Goal: Check status: Check status

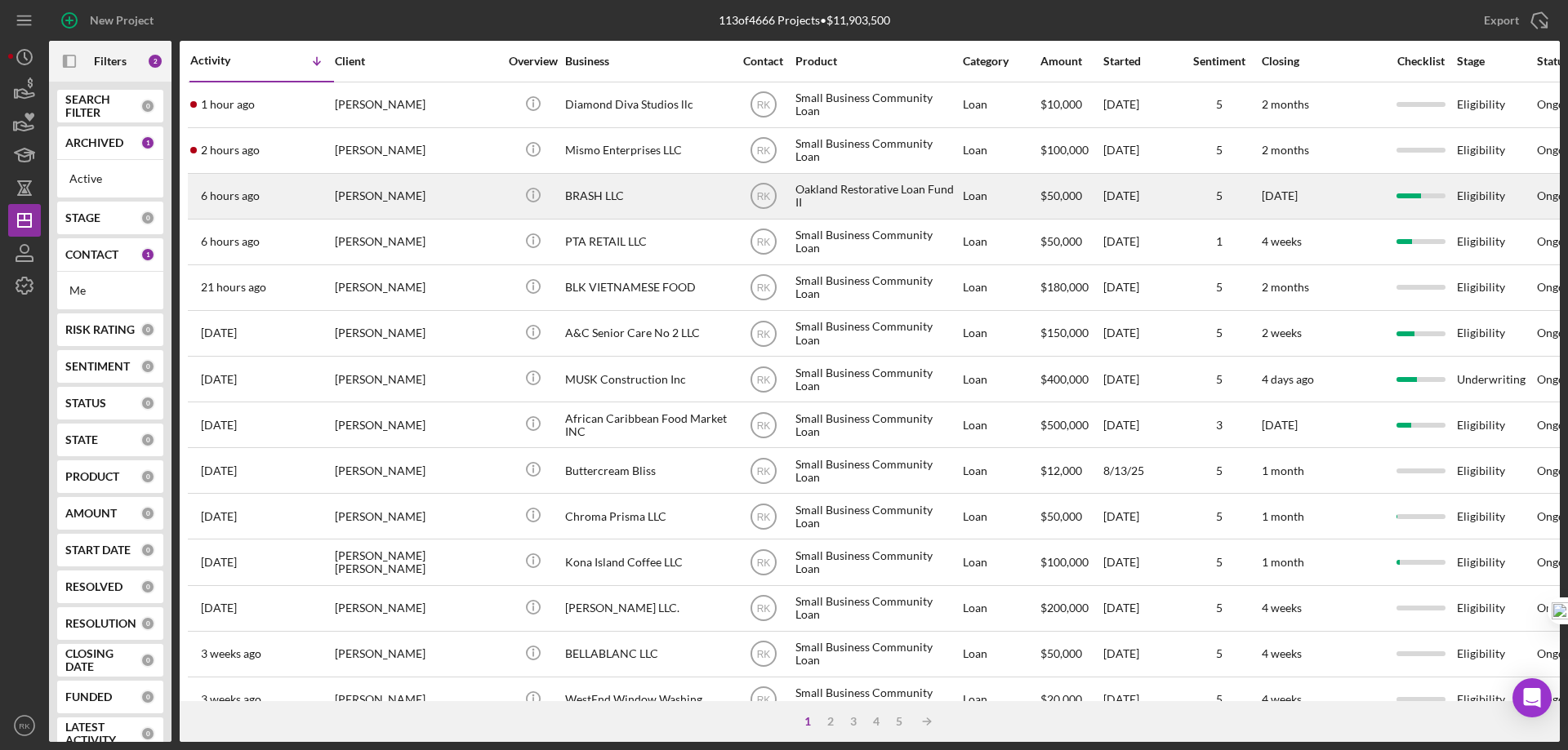
click at [366, 200] on div "[PERSON_NAME]" at bounding box center [416, 196] width 164 height 43
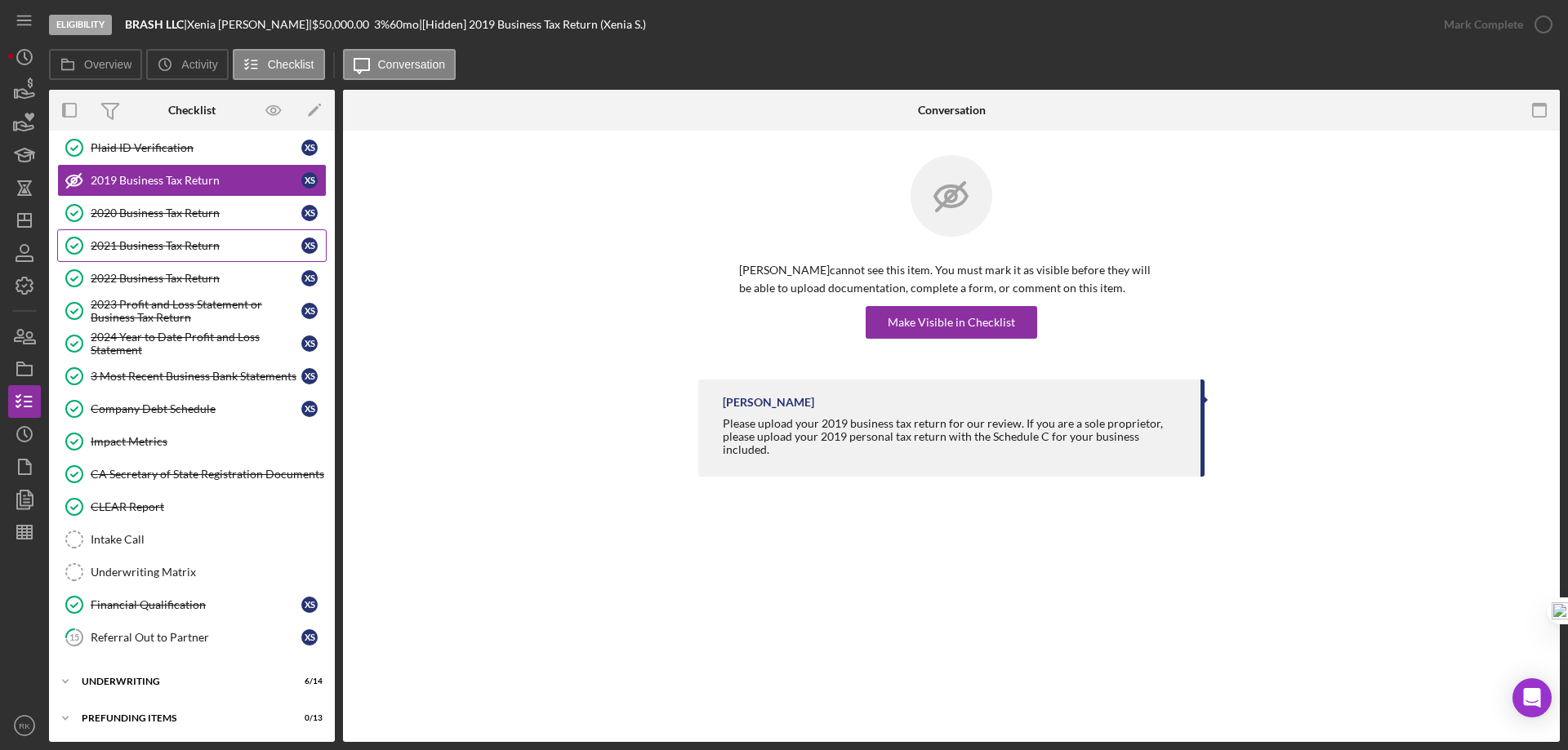
scroll to position [112, 0]
click at [107, 674] on div "Icon/Expander Underwriting 6 / 14" at bounding box center [191, 680] width 285 height 33
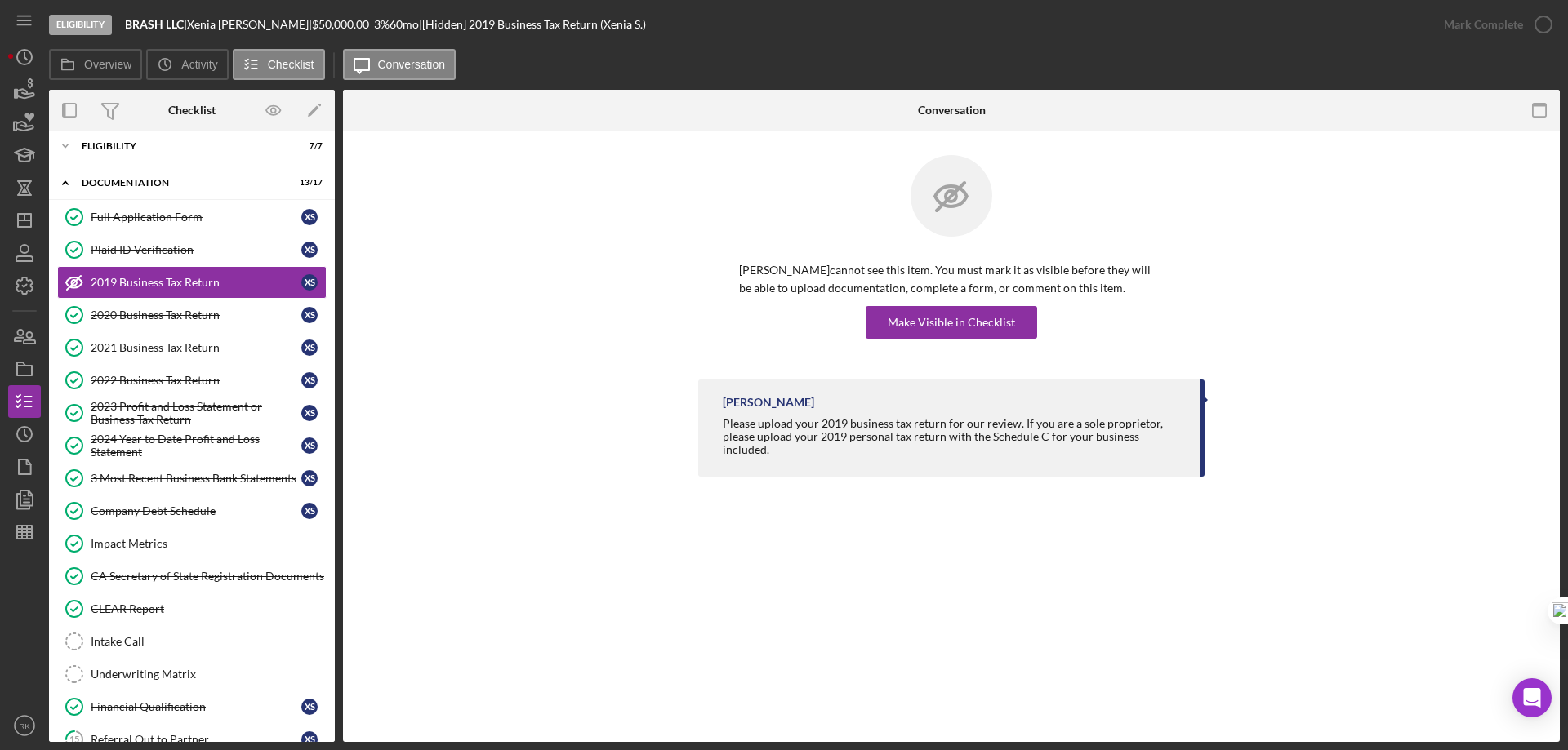
scroll to position [7, 0]
click at [27, 221] on line "button" at bounding box center [25, 221] width 13 height 0
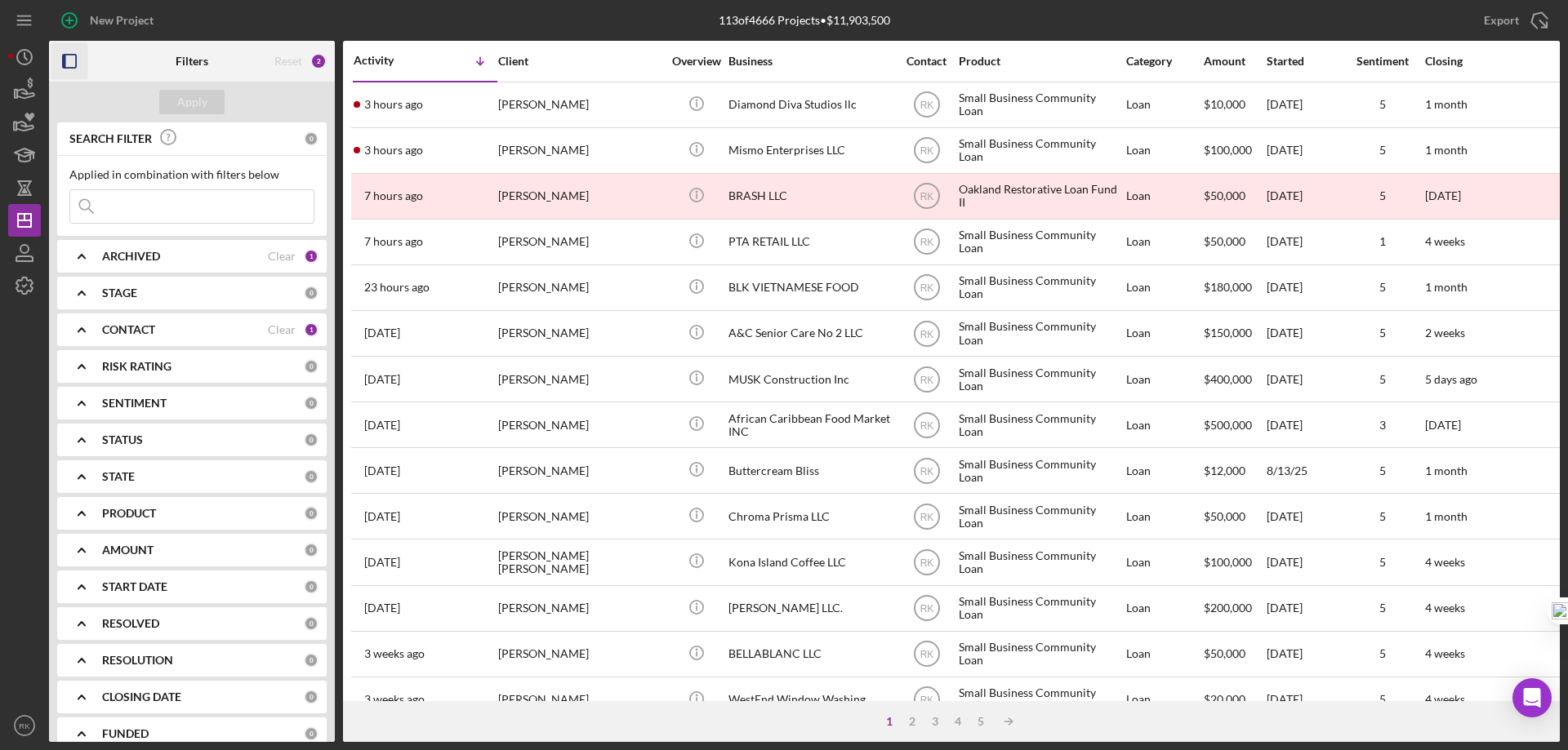
click at [70, 61] on icon "button" at bounding box center [70, 61] width 37 height 37
